Goal: Information Seeking & Learning: Learn about a topic

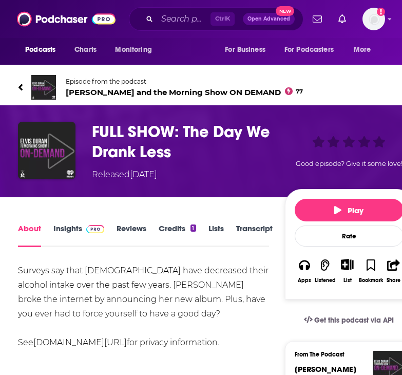
click at [255, 237] on link "Transcript" at bounding box center [254, 235] width 36 height 24
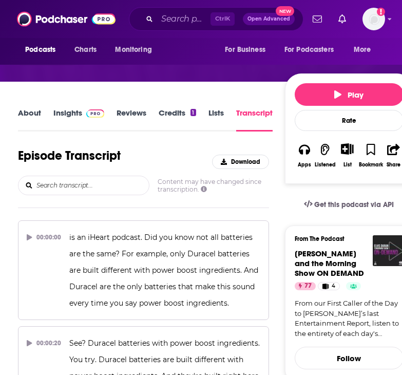
scroll to position [117, 0]
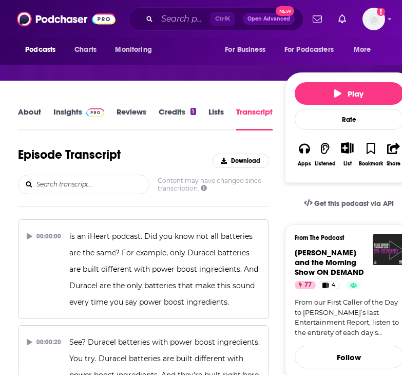
drag, startPoint x: 5, startPoint y: 223, endPoint x: 10, endPoint y: 243, distance: 20.2
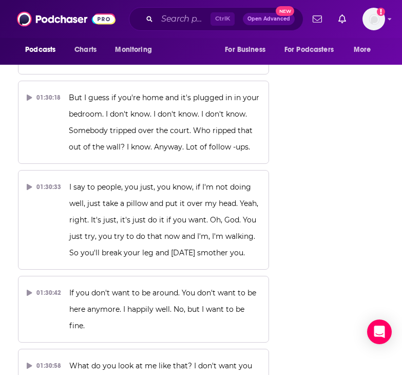
scroll to position [42261, 0]
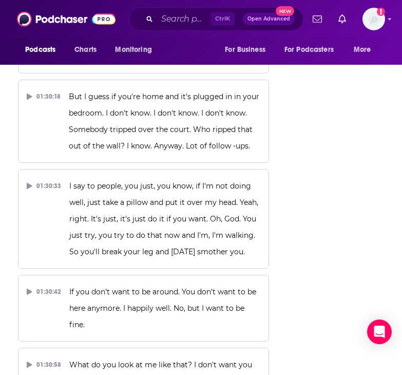
drag, startPoint x: 227, startPoint y: 93, endPoint x: 100, endPoint y: 249, distance: 202.1
copy div "Two decades of cult status under its belt, the Baja Blast at Taco Bell is getti…"
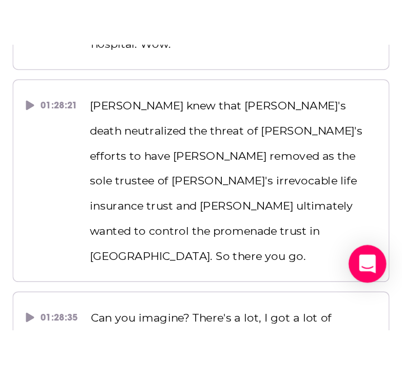
scroll to position [0, 0]
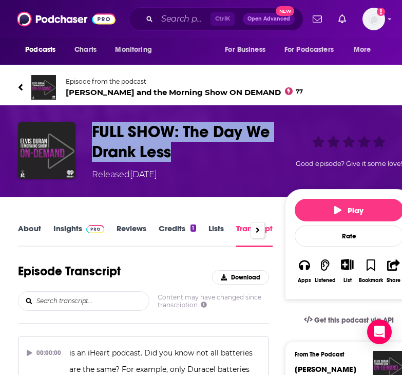
drag, startPoint x: 185, startPoint y: 152, endPoint x: 91, endPoint y: 121, distance: 98.4
click at [91, 121] on div "FULL SHOW: The Day We Drank Less Released Thursday, 14th August 2025 Good episo…" at bounding box center [215, 151] width 431 height 92
copy h3 "FULL SHOW: The Day We Drank Less"
click at [81, 223] on link "Insights" at bounding box center [78, 235] width 51 height 24
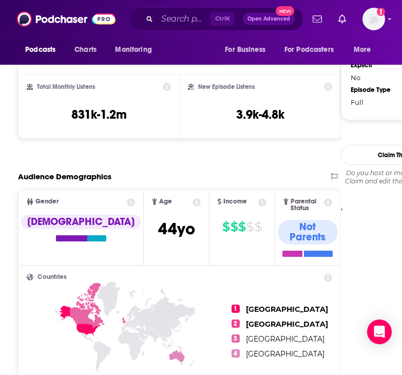
scroll to position [851, 0]
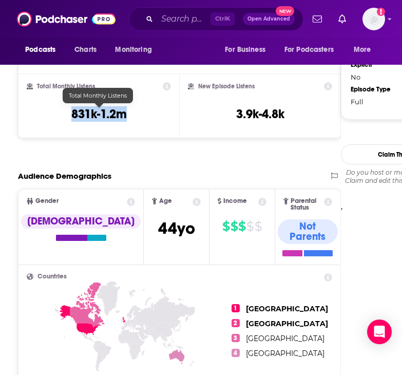
drag, startPoint x: 57, startPoint y: 112, endPoint x: 140, endPoint y: 120, distance: 83.0
click at [140, 120] on div "Total Monthly Listens 831k-1.2m" at bounding box center [99, 105] width 144 height 47
copy h3 "831k-1.2m"
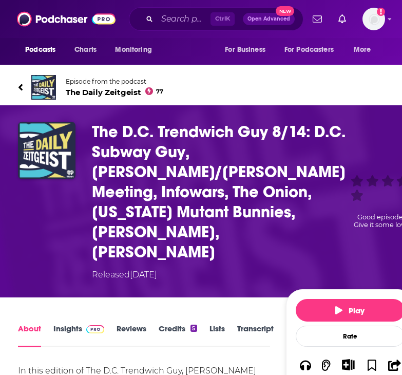
click at [253, 332] on link "Transcript" at bounding box center [255, 335] width 36 height 24
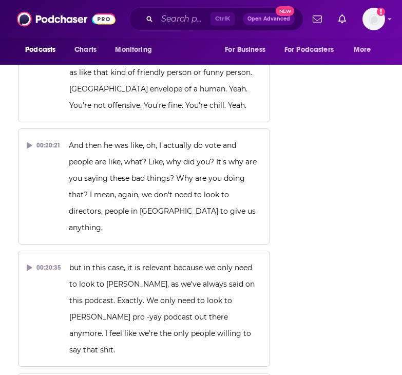
scroll to position [9332, 0]
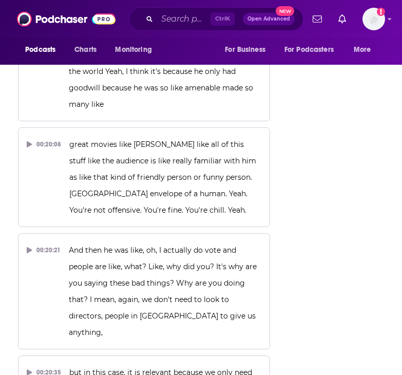
drag, startPoint x: 201, startPoint y: 130, endPoint x: 208, endPoint y: 164, distance: 34.6
copy span "Now, some good news for people like me who love Taco Bell. Couple of new things…"
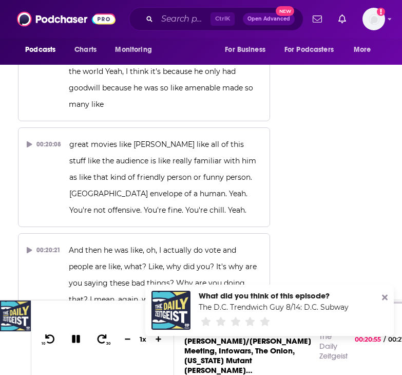
copy span "Now, some good news for people like me who love Taco Bell. Couple of new things…"
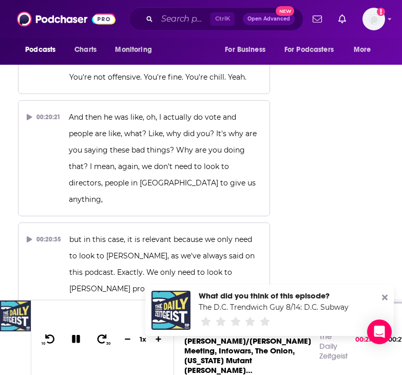
scroll to position [9466, 0]
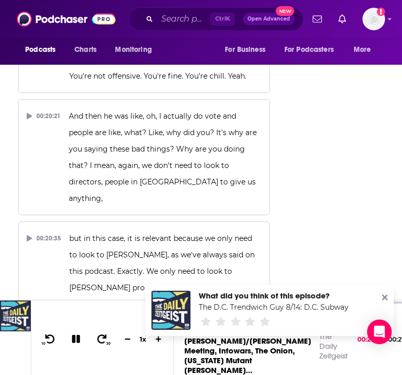
drag, startPoint x: 221, startPoint y: 103, endPoint x: 164, endPoint y: 140, distance: 68.2
copy span "I really appreciate that now They got a couple the cheesy street chalupa is bac…"
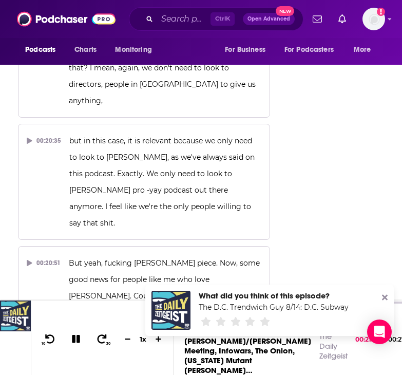
scroll to position [9568, 0]
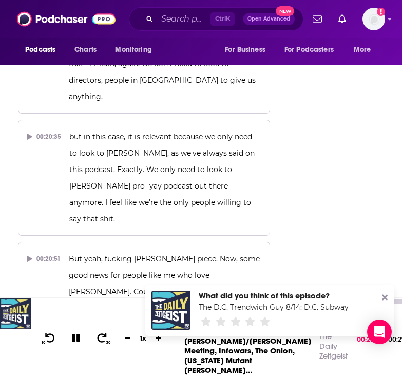
click at [83, 332] on button at bounding box center [76, 338] width 18 height 13
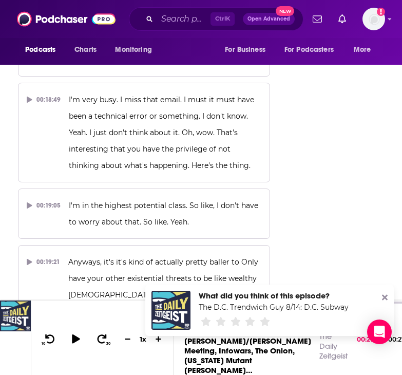
scroll to position [9294, 0]
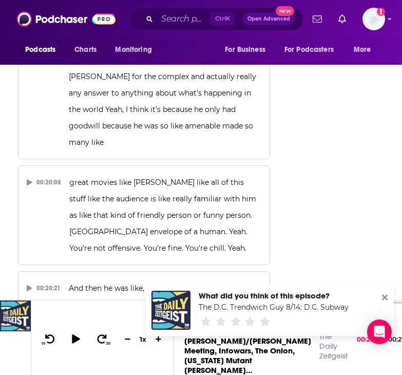
drag, startPoint x: 201, startPoint y: 166, endPoint x: 248, endPoint y: 199, distance: 57.2
copy span "Now, some good news for people like me who love Taco Bell. Couple of new things…"
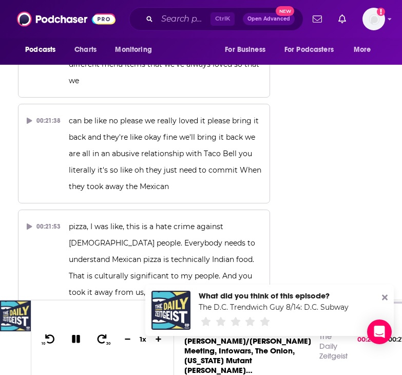
scroll to position [10129, 0]
drag, startPoint x: 218, startPoint y: 130, endPoint x: 282, endPoint y: 220, distance: 110.0
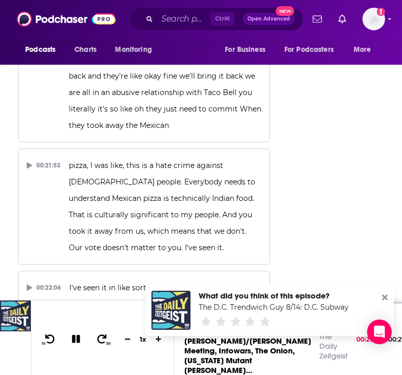
scroll to position [10190, 0]
drag, startPoint x: 217, startPoint y: 70, endPoint x: 266, endPoint y: 230, distance: 167.9
copy div "there's a new fucking flavor of Baja Bless and that's one thing I'm fucking, th…"
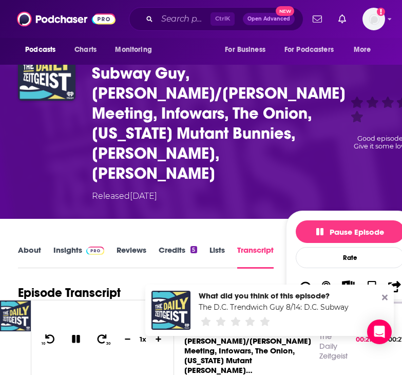
scroll to position [79, 0]
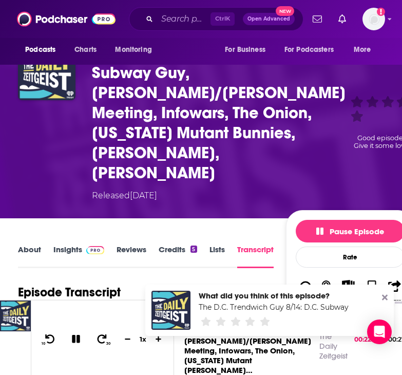
click at [91, 246] on img at bounding box center [95, 250] width 18 height 8
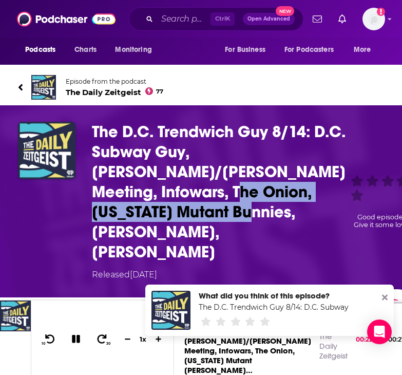
drag, startPoint x: 258, startPoint y: 228, endPoint x: 140, endPoint y: 212, distance: 119.2
click at [140, 212] on h3 "The D.C. Trendwich Guy 8/14: D.C. Subway Guy, Trump/Putin Meeting, Infowars, Th…" at bounding box center [219, 192] width 254 height 140
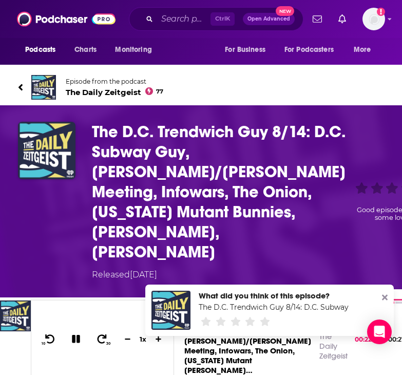
drag, startPoint x: 169, startPoint y: 259, endPoint x: 81, endPoint y: 143, distance: 146.2
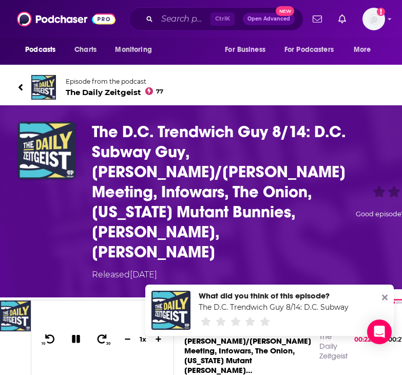
drag, startPoint x: 81, startPoint y: 143, endPoint x: 332, endPoint y: 134, distance: 251.2
click at [332, 134] on h3 "The D.C. Trendwich Guy 8/14: D.C. Subway Guy, Trump/Putin Meeting, Infowars, Th…" at bounding box center [219, 192] width 254 height 140
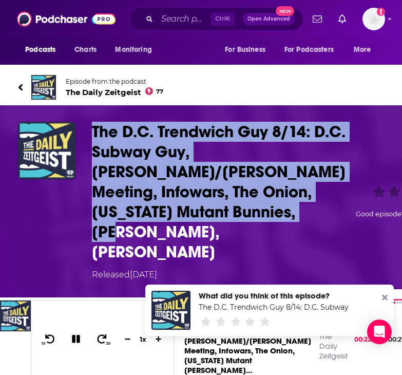
drag, startPoint x: 90, startPoint y: 129, endPoint x: 264, endPoint y: 207, distance: 190.9
click at [264, 207] on div "The D.C. Trendwich Guy 8/14: D.C. Subway Guy, Trump/Putin Meeting, Infowars, Th…" at bounding box center [243, 201] width 451 height 159
copy h3 "The D.C. Trendwich Guy 8/14: D.C. Subway Guy, Trump/Putin Meeting, Infowars, Th…"
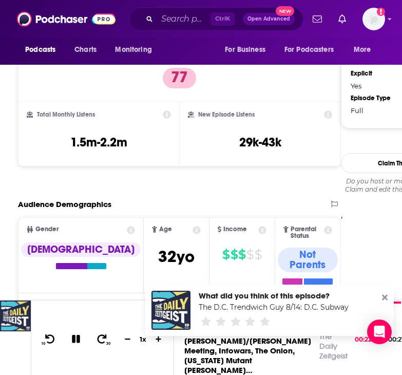
scroll to position [924, 0]
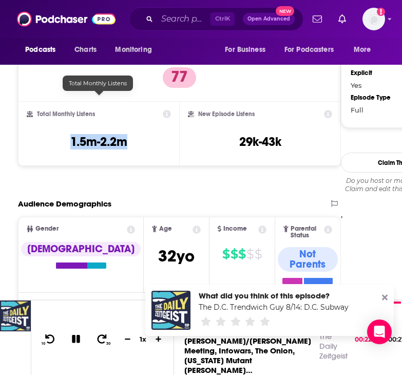
drag, startPoint x: 67, startPoint y: 101, endPoint x: 130, endPoint y: 100, distance: 62.6
click at [130, 110] on div "Total Monthly Listens 1.5m-2.2m" at bounding box center [99, 133] width 144 height 47
copy h3 "1.5m-2.2m"
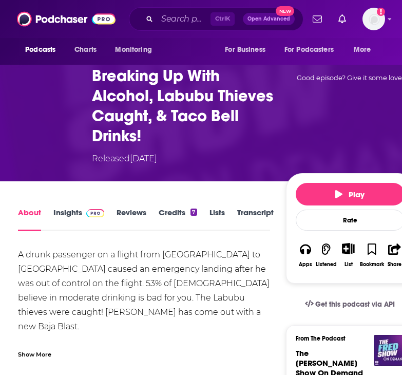
scroll to position [157, 0]
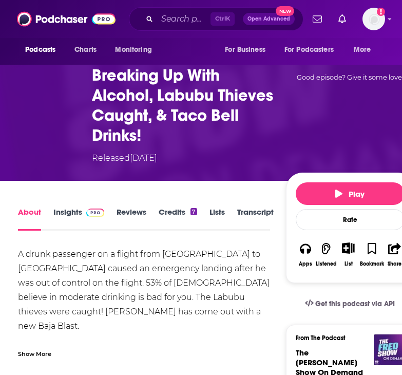
click at [247, 207] on link "Transcript" at bounding box center [255, 219] width 36 height 24
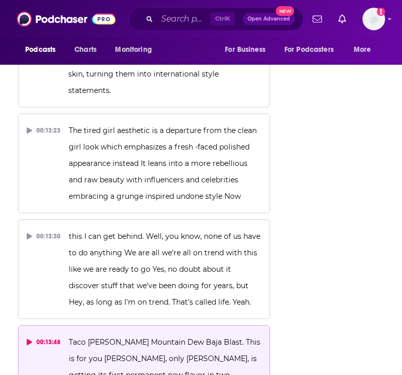
scroll to position [6236, 0]
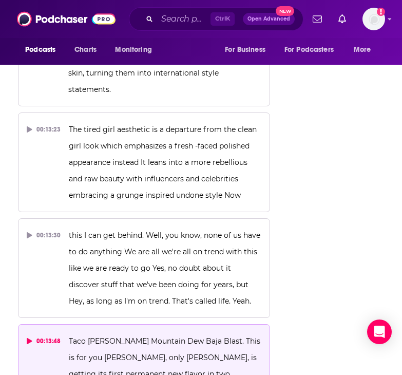
drag, startPoint x: 67, startPoint y: 153, endPoint x: 164, endPoint y: 181, distance: 100.6
click at [164, 324] on button "00:13:48 Taco Bell's Mountain Dew Baja Blast. This is for you Paulina, only Pau…" at bounding box center [144, 382] width 252 height 116
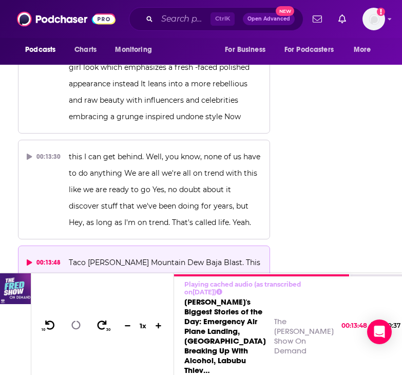
scroll to position [6316, 0]
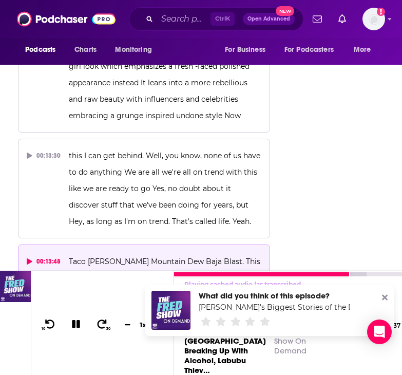
click at [84, 318] on button at bounding box center [76, 324] width 18 height 13
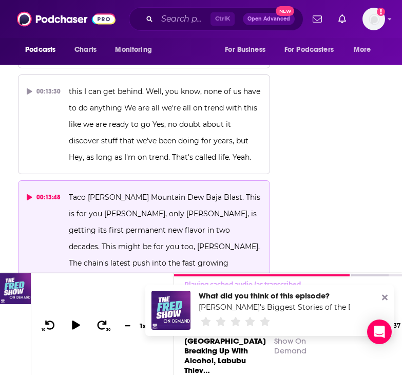
scroll to position [6384, 0]
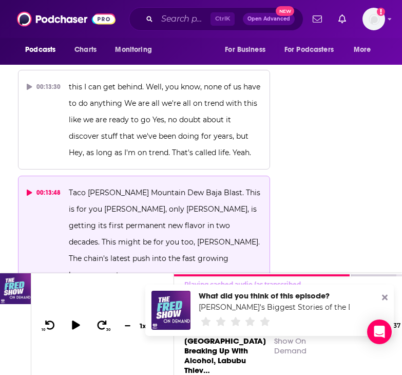
click at [383, 294] on icon at bounding box center [385, 297] width 6 height 8
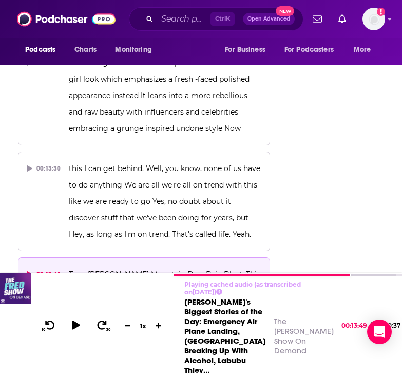
scroll to position [6302, 0]
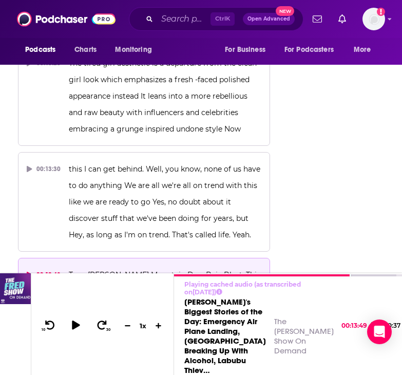
drag, startPoint x: 65, startPoint y: 87, endPoint x: 324, endPoint y: 164, distance: 269.9
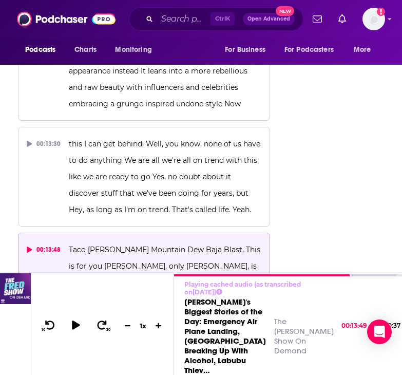
scroll to position [6328, 0]
drag, startPoint x: 238, startPoint y: 217, endPoint x: 79, endPoint y: 116, distance: 188.6
drag, startPoint x: 79, startPoint y: 116, endPoint x: 321, endPoint y: 166, distance: 246.9
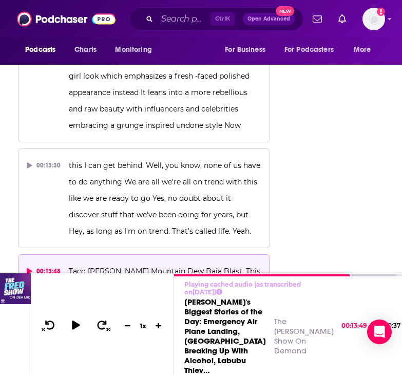
scroll to position [6305, 0]
drag, startPoint x: 72, startPoint y: 86, endPoint x: 146, endPoint y: 118, distance: 80.0
click at [146, 255] on button "00:13:48 Taco Bell's Mountain Dew Baja Blast. This is for you Paulina, only Pau…" at bounding box center [144, 313] width 252 height 116
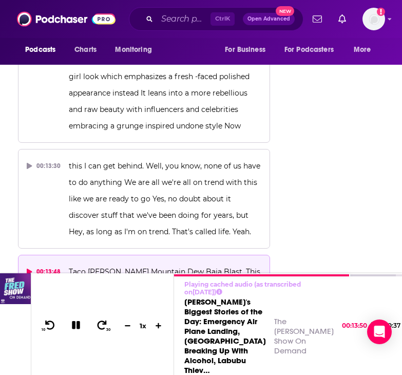
drag, startPoint x: 67, startPoint y: 82, endPoint x: 122, endPoint y: 107, distance: 60.9
click at [122, 255] on button "00:13:48 Taco Bell's Mountain Dew Baja Blast. This is for you Paulina, only Pau…" at bounding box center [144, 313] width 252 height 116
click at [101, 267] on span "Taco Bell's Mountain Dew Baja Blast. This is for you Paulina, only Paulina, is …" at bounding box center [166, 312] width 194 height 91
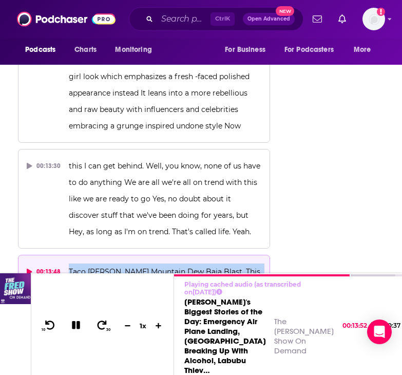
click at [101, 267] on span "Taco Bell's Mountain Dew Baja Blast. This is for you Paulina, only Paulina, is …" at bounding box center [166, 312] width 194 height 91
copy span "Taco Bell's Mountain Dew Baja Blast. This is for you Paulina, only Paulina, is …"
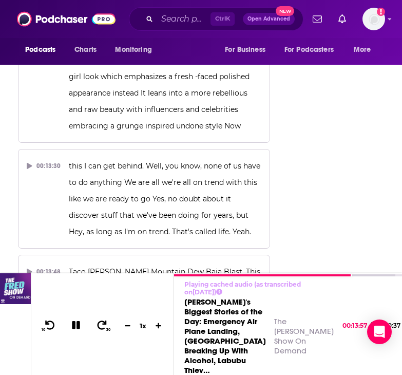
copy span "The fast food chain's rolling out. Baja Midnight. And that's today. Baja Midnig…"
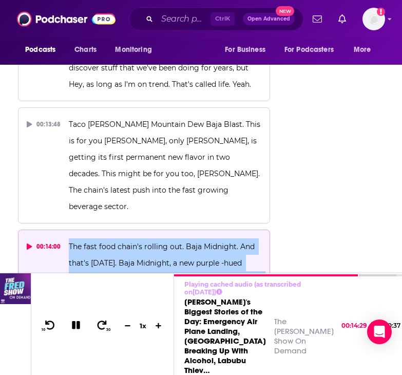
scroll to position [6453, 0]
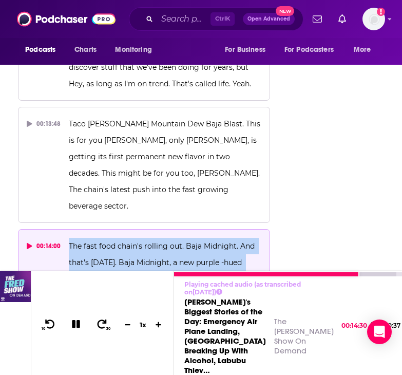
click at [82, 318] on button at bounding box center [76, 324] width 18 height 13
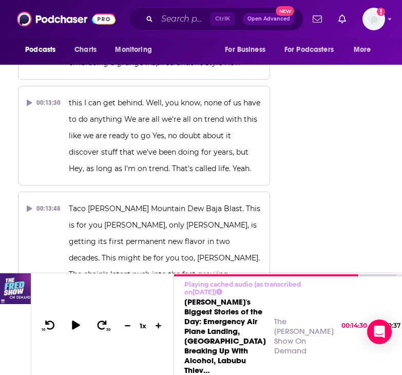
scroll to position [6368, 0]
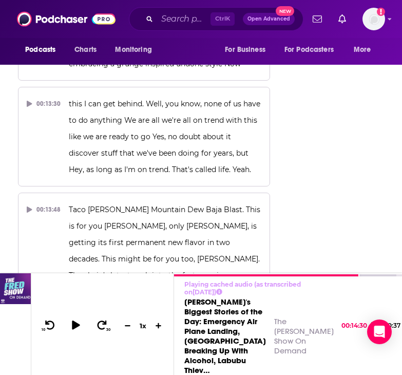
click at [139, 323] on p "The fast food chain's rolling out. Baja Midnight. And that's today. Baja Midnig…" at bounding box center [165, 364] width 193 height 82
drag, startPoint x: 67, startPoint y: 126, endPoint x: 211, endPoint y: 160, distance: 148.2
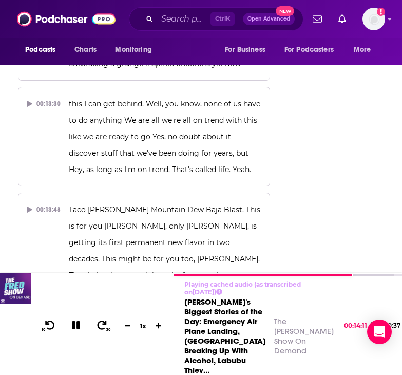
click at [211, 315] on button "00:14:00 The fast food chain's rolling out. Baja Midnight. And that's today. Ba…" at bounding box center [144, 365] width 252 height 100
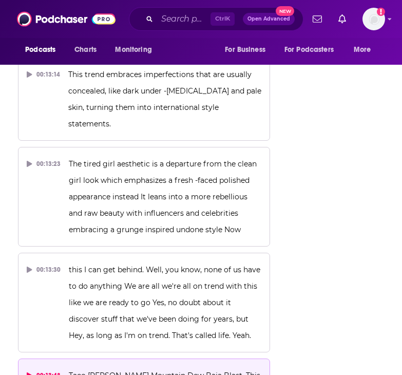
scroll to position [6261, 0]
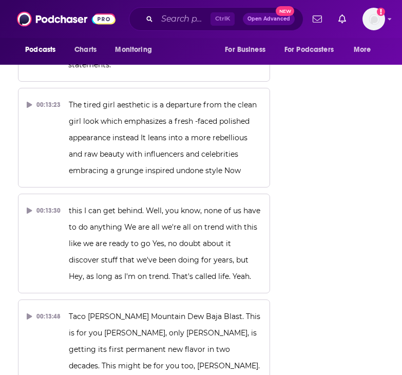
drag, startPoint x: 73, startPoint y: 232, endPoint x: 238, endPoint y: 287, distance: 174.2
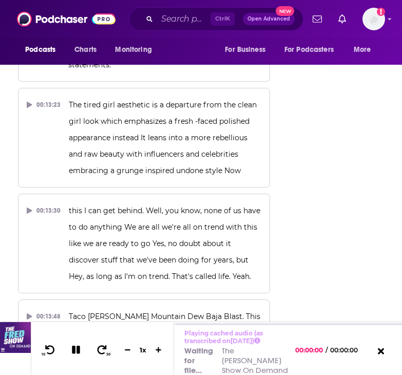
copy span "he fast food chain's rolling out. Baja Midnight. And that's today. Baja Midnigh…"
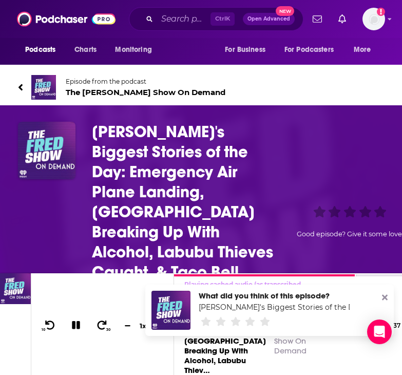
scroll to position [102, 0]
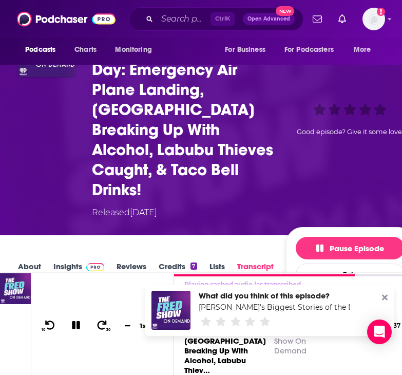
click at [71, 261] on link "Insights" at bounding box center [78, 273] width 51 height 24
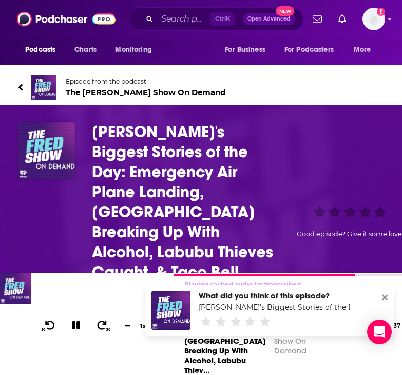
click at [384, 295] on icon at bounding box center [385, 297] width 6 height 8
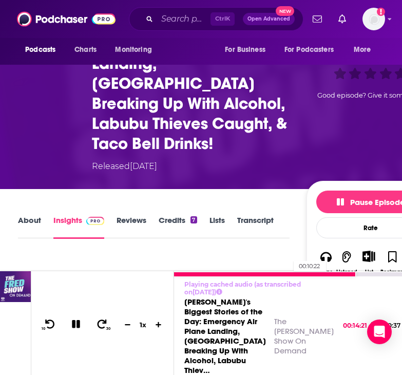
scroll to position [129, 0]
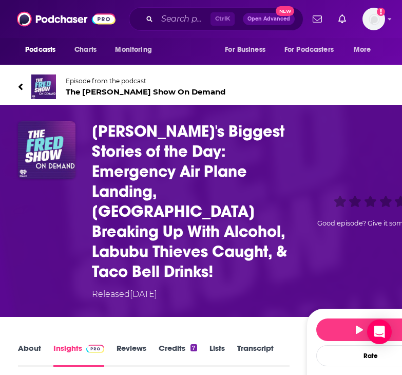
scroll to position [0, 0]
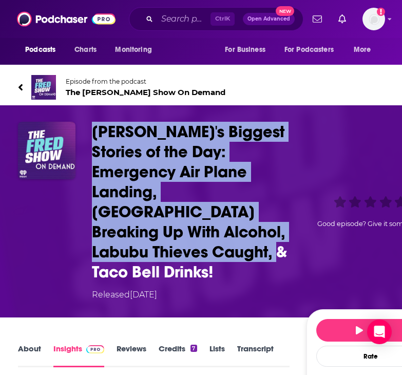
drag, startPoint x: 86, startPoint y: 128, endPoint x: 220, endPoint y: 246, distance: 178.2
click at [220, 246] on div "Fred's Biggest Stories of the Day: Emergency Air Plane Landing, America Breakin…" at bounding box center [226, 211] width 416 height 179
copy h3 "Fred's Biggest Stories of the Day: Emergency Air Plane Landing, America Breakin…"
click at [248, 211] on h3 "Fred's Biggest Stories of the Day: Emergency Air Plane Landing, America Breakin…" at bounding box center [197, 202] width 210 height 160
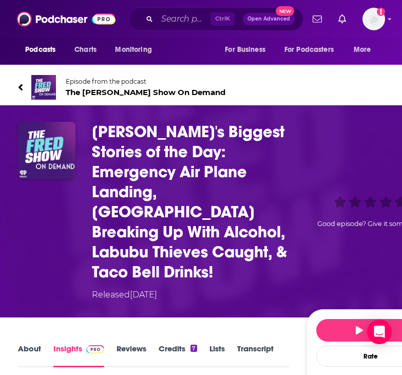
click at [203, 236] on h3 "Fred's Biggest Stories of the Day: Emergency Air Plane Landing, America Breakin…" at bounding box center [197, 202] width 210 height 160
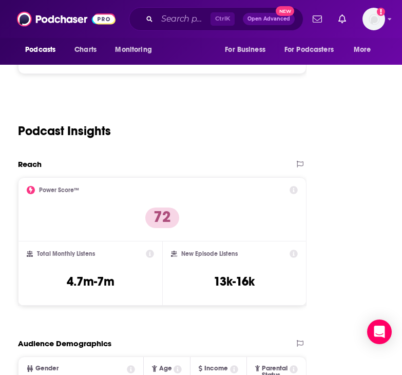
scroll to position [1291, 0]
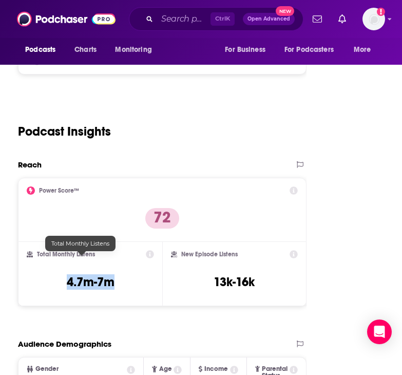
drag, startPoint x: 57, startPoint y: 262, endPoint x: 108, endPoint y: 255, distance: 51.3
click at [108, 255] on div "Total Monthly Listens 4.7m-7m" at bounding box center [90, 273] width 127 height 47
copy h3 "4.7m-7m"
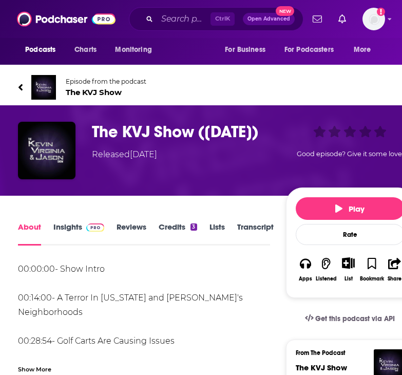
click at [264, 232] on link "Transcript" at bounding box center [255, 234] width 36 height 24
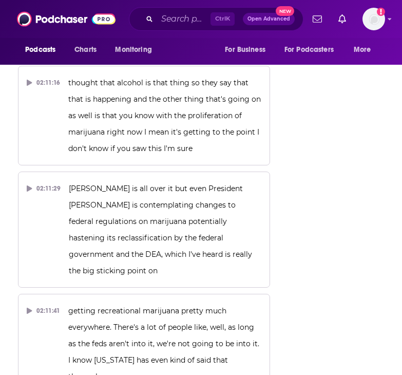
scroll to position [59025, 0]
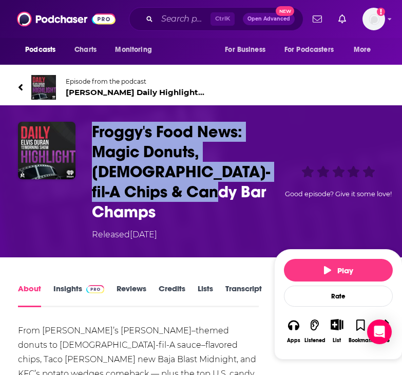
drag, startPoint x: 172, startPoint y: 197, endPoint x: 93, endPoint y: 130, distance: 102.7
click at [93, 130] on h1 "Froggy's Food News: Magic Donuts, [DEMOGRAPHIC_DATA]-fil-A Chips & Candy Bar Ch…" at bounding box center [181, 172] width 178 height 100
copy h1 "Froggy's Food News: Magic Donuts, [DEMOGRAPHIC_DATA]-fil-A Chips & Candy Bar Ch…"
click at [79, 283] on link "Insights" at bounding box center [78, 295] width 51 height 24
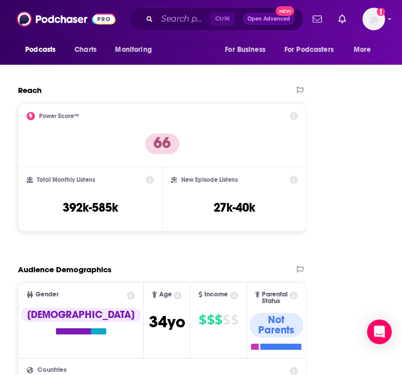
scroll to position [1296, 0]
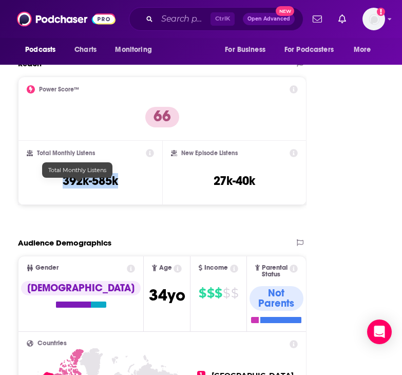
drag, startPoint x: 38, startPoint y: 185, endPoint x: 127, endPoint y: 188, distance: 89.4
click at [127, 188] on div "Total Monthly Listens 392k-585k" at bounding box center [90, 172] width 127 height 47
copy h3 "392k-585k"
click at [127, 188] on div "Total Monthly Listens 392k-585k" at bounding box center [90, 172] width 127 height 47
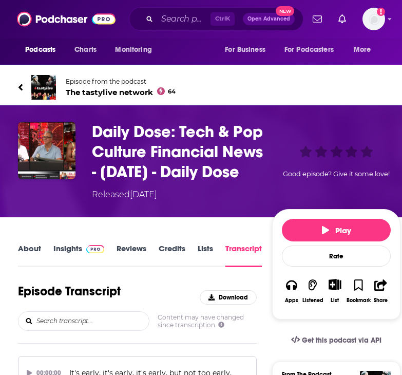
click at [82, 253] on span at bounding box center [93, 248] width 22 height 10
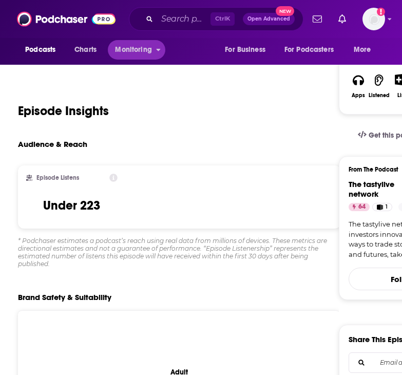
scroll to position [199, 0]
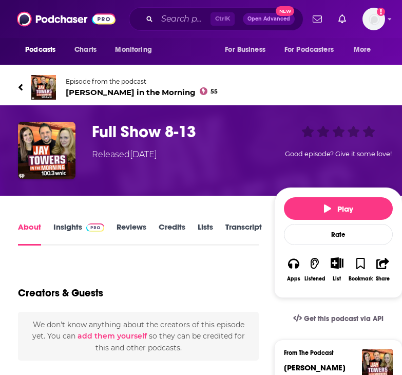
click at [91, 236] on link "Insights" at bounding box center [78, 234] width 51 height 24
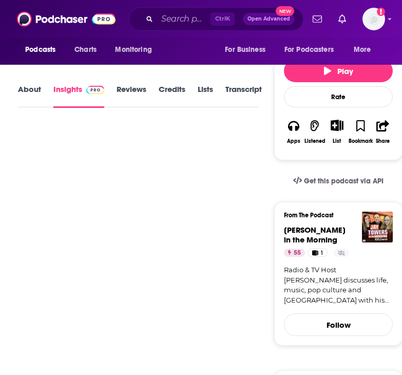
scroll to position [139, 0]
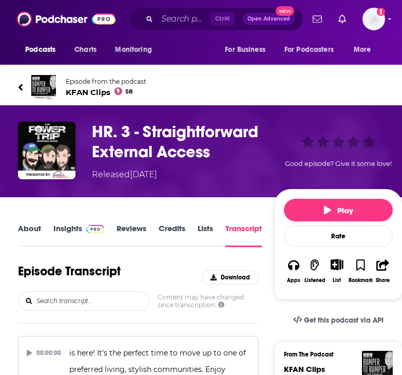
click at [67, 228] on link "Insights" at bounding box center [78, 235] width 51 height 24
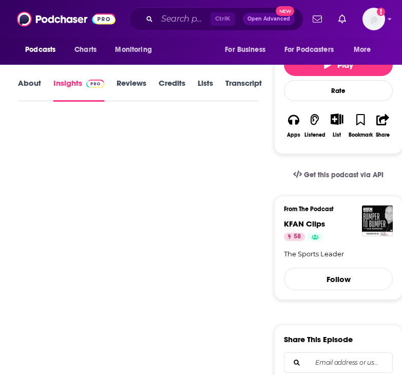
scroll to position [146, 0]
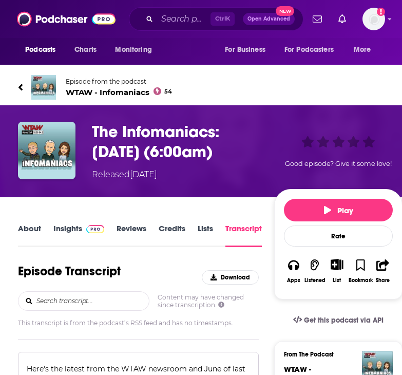
click at [81, 247] on link "Insights" at bounding box center [78, 235] width 51 height 24
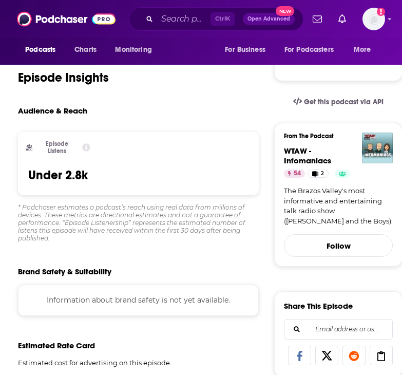
scroll to position [219, 0]
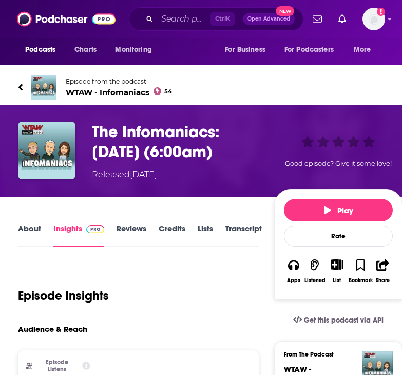
scroll to position [133, 0]
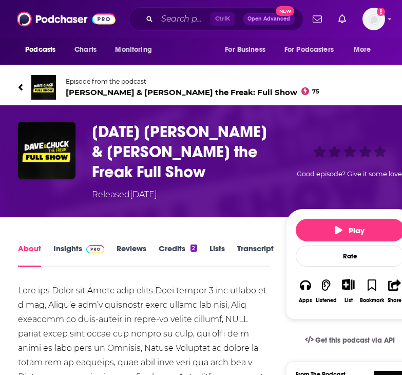
click at [82, 247] on span at bounding box center [93, 248] width 22 height 10
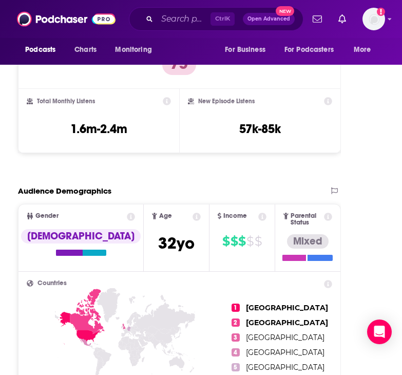
scroll to position [1376, 0]
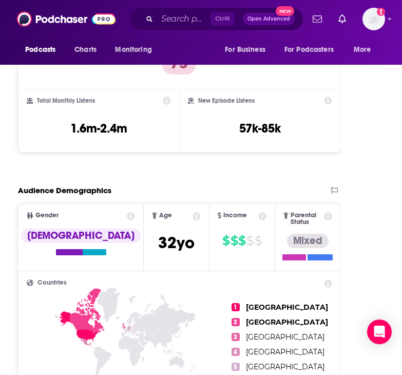
click at [80, 138] on div "Total Monthly Listens 1.6m-2.4m" at bounding box center [99, 120] width 144 height 47
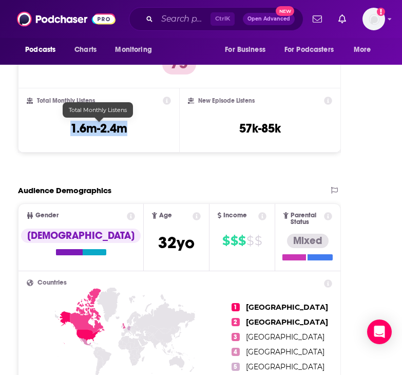
drag, startPoint x: 96, startPoint y: 133, endPoint x: 146, endPoint y: 131, distance: 49.8
click at [146, 131] on div "Total Monthly Listens 1.6m-2.4m" at bounding box center [99, 120] width 144 height 47
copy h3 "1.6m-2.4m"
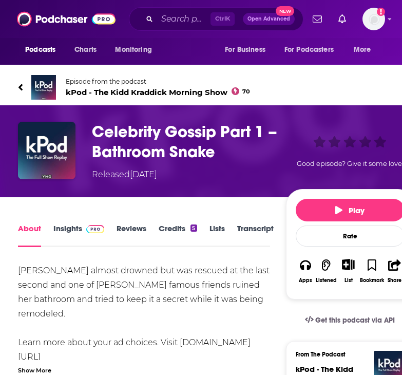
click at [92, 227] on img at bounding box center [95, 229] width 18 height 8
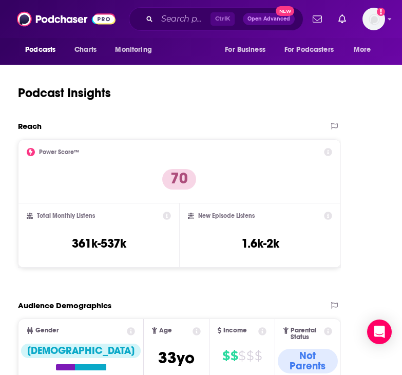
scroll to position [1242, 0]
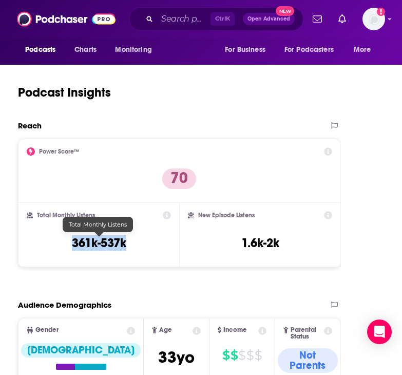
drag, startPoint x: 66, startPoint y: 251, endPoint x: 127, endPoint y: 249, distance: 61.1
click at [127, 249] on div "Total Monthly Listens 361k-537k" at bounding box center [99, 234] width 144 height 47
copy h3 "361k-537k"
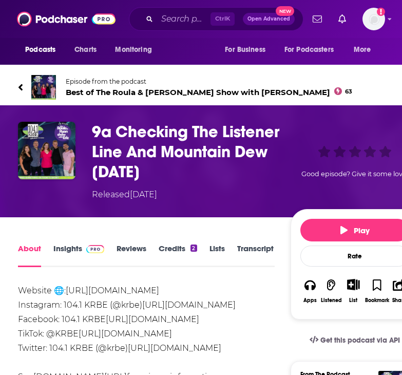
click at [94, 256] on link "Insights" at bounding box center [78, 255] width 51 height 24
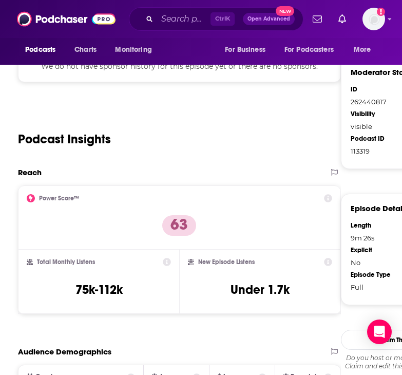
scroll to position [676, 0]
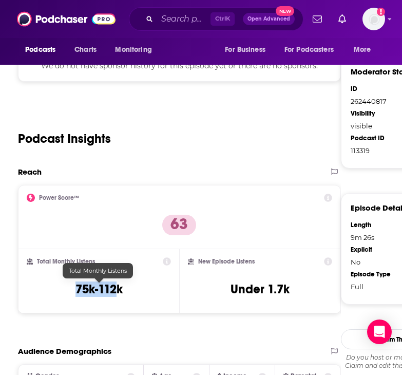
drag, startPoint x: 71, startPoint y: 287, endPoint x: 119, endPoint y: 287, distance: 47.7
click at [119, 287] on div "Total Monthly Listens 75k-112k" at bounding box center [99, 280] width 144 height 47
copy h3 "75k-112"
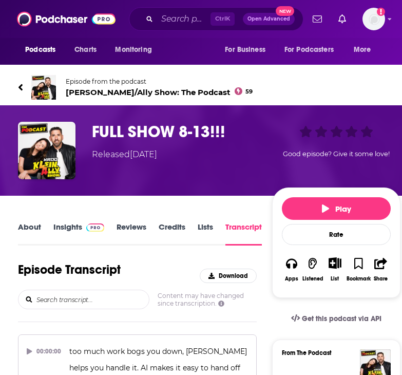
click at [99, 231] on img at bounding box center [95, 227] width 18 height 8
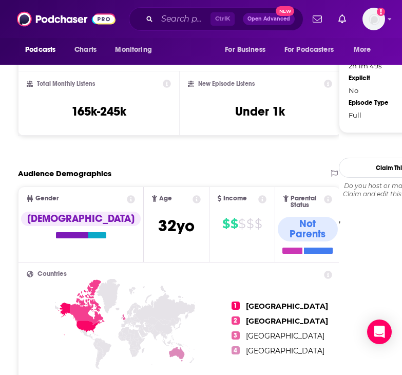
scroll to position [859, 0]
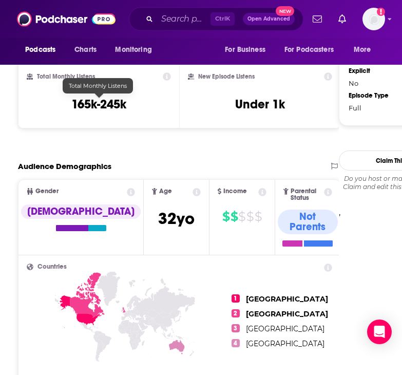
drag, startPoint x: 60, startPoint y: 95, endPoint x: 150, endPoint y: 100, distance: 90.5
click at [150, 100] on div "Total Monthly Listens 165k-245k" at bounding box center [99, 95] width 144 height 47
click at [101, 101] on h3 "165k-245k" at bounding box center [98, 104] width 55 height 15
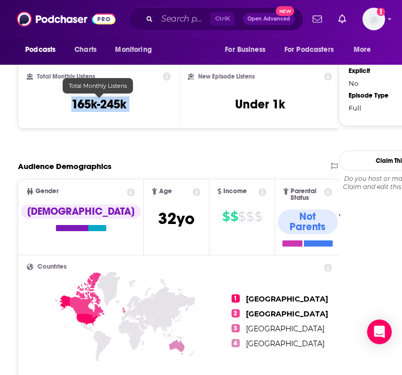
copy div "165k-245k"
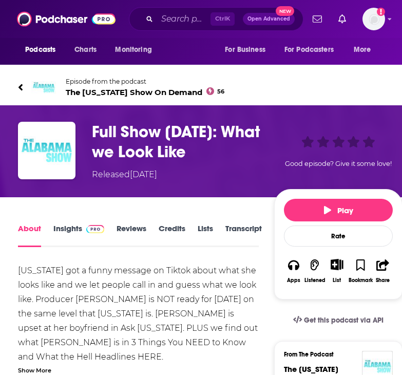
click at [88, 225] on img at bounding box center [95, 229] width 18 height 8
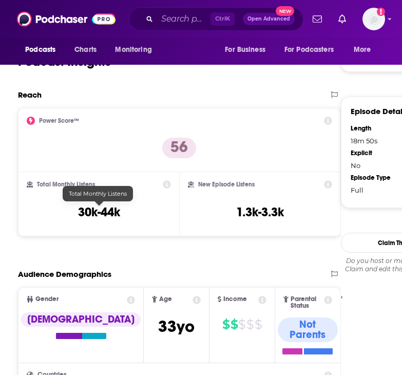
scroll to position [755, 0]
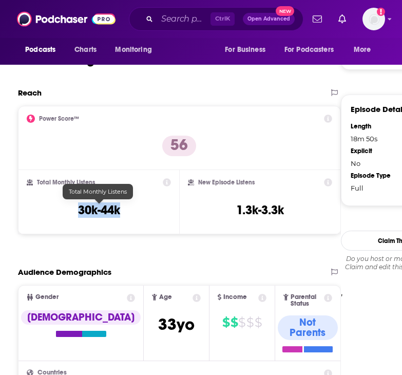
drag, startPoint x: 72, startPoint y: 210, endPoint x: 129, endPoint y: 213, distance: 57.6
click at [129, 213] on div "Total Monthly Listens 30k-44k" at bounding box center [99, 201] width 144 height 47
copy h3 "30k-44k"
